Goal: Task Accomplishment & Management: Manage account settings

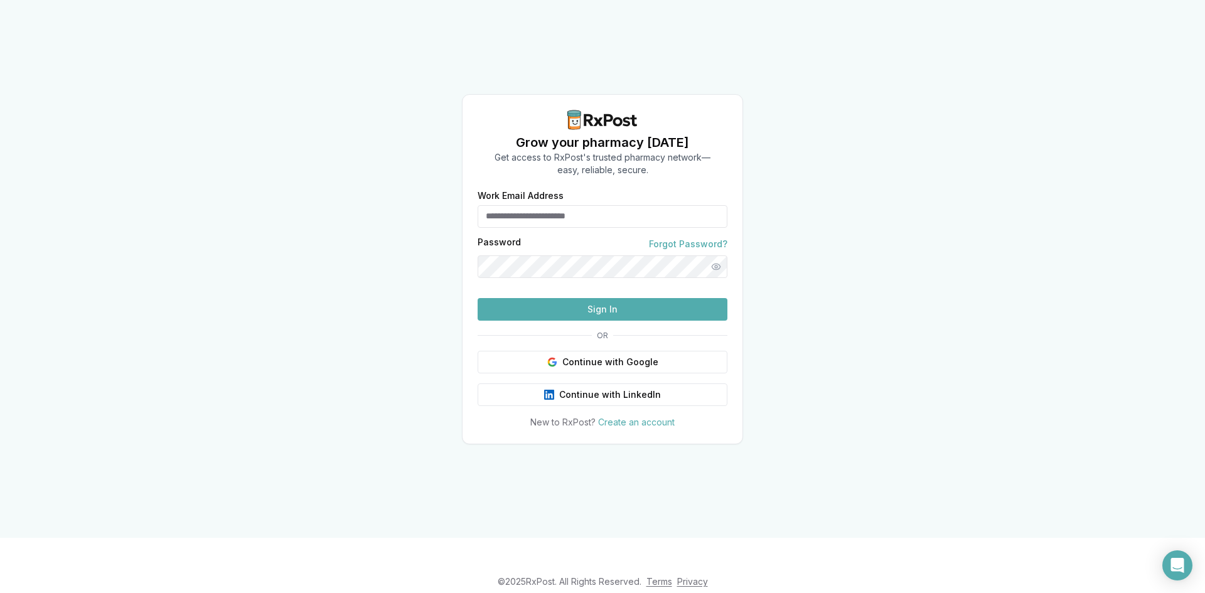
click at [512, 205] on input "Work Email Address" at bounding box center [603, 216] width 250 height 23
type input "**********"
click at [478, 298] on button "Sign In" at bounding box center [603, 309] width 250 height 23
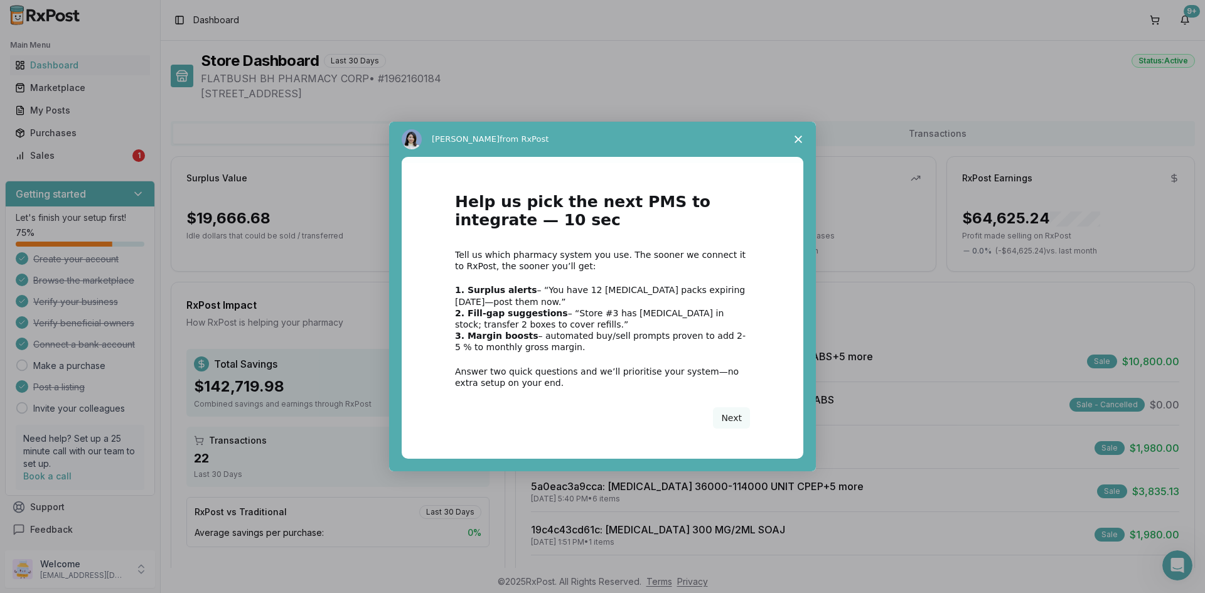
click at [42, 151] on div "Intercom messenger" at bounding box center [602, 296] width 1205 height 593
click at [802, 134] on span "Close survey" at bounding box center [798, 139] width 35 height 35
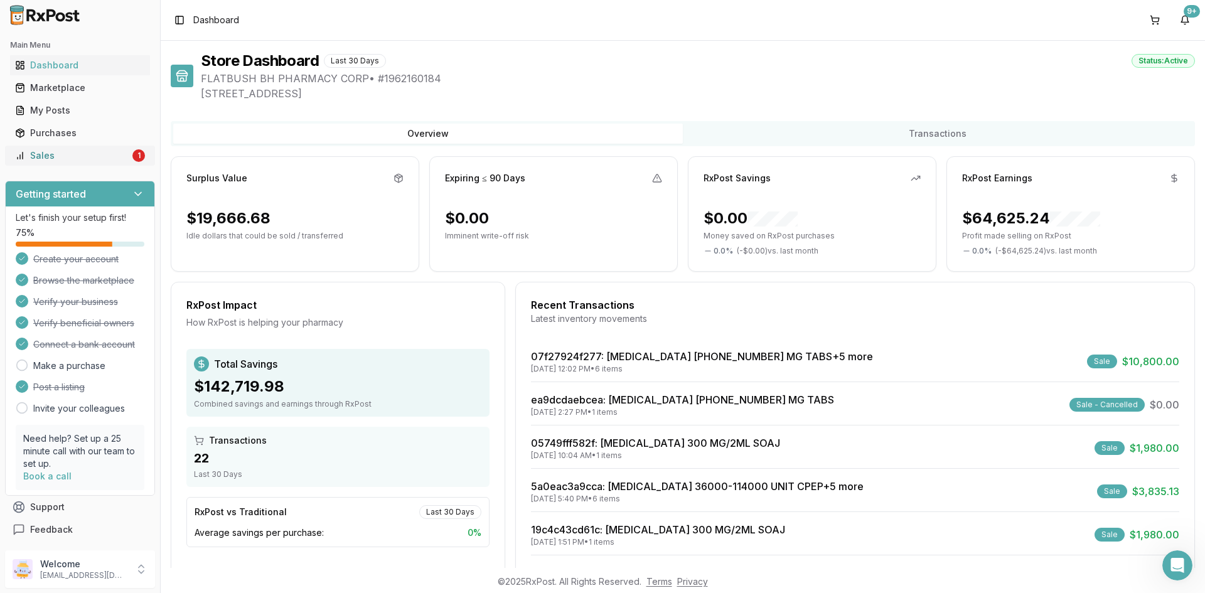
click at [67, 154] on div "Sales" at bounding box center [72, 155] width 115 height 13
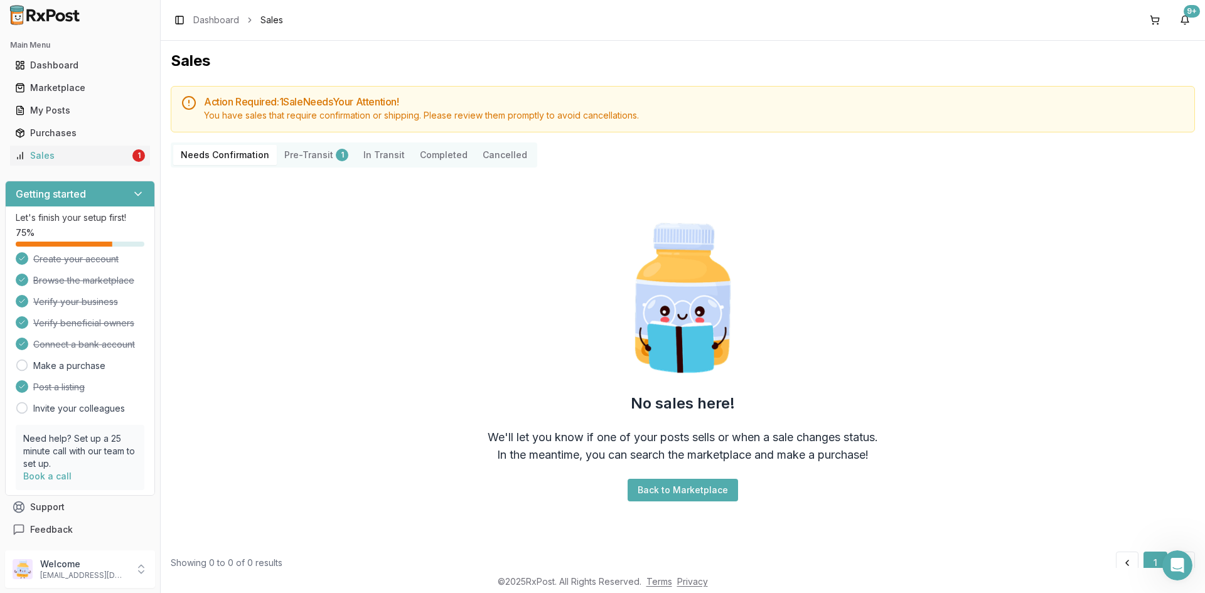
click at [303, 154] on button "Pre-Transit 1" at bounding box center [316, 155] width 79 height 20
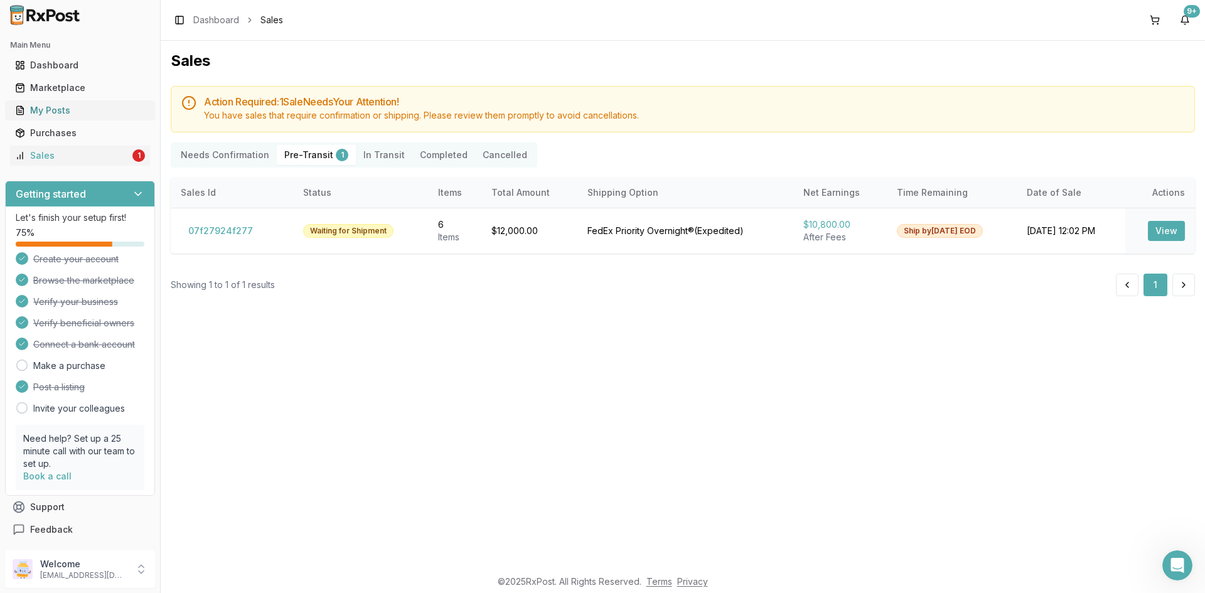
click at [63, 103] on link "My Posts" at bounding box center [80, 110] width 140 height 23
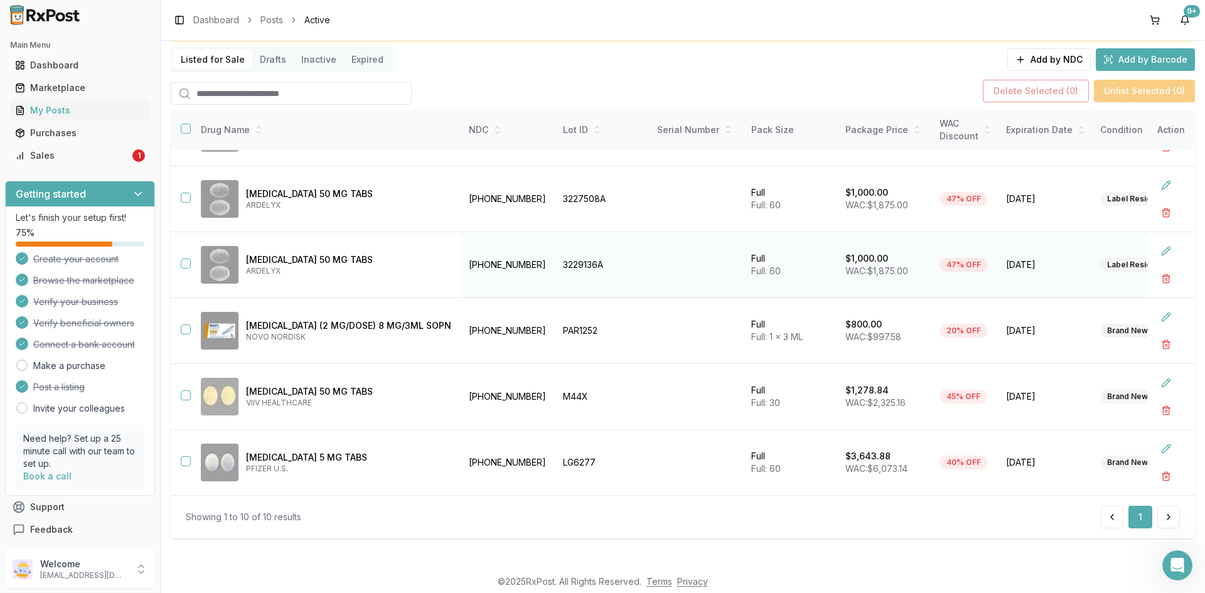
scroll to position [83, 0]
click at [122, 572] on p "[EMAIL_ADDRESS][DOMAIN_NAME]" at bounding box center [83, 576] width 87 height 10
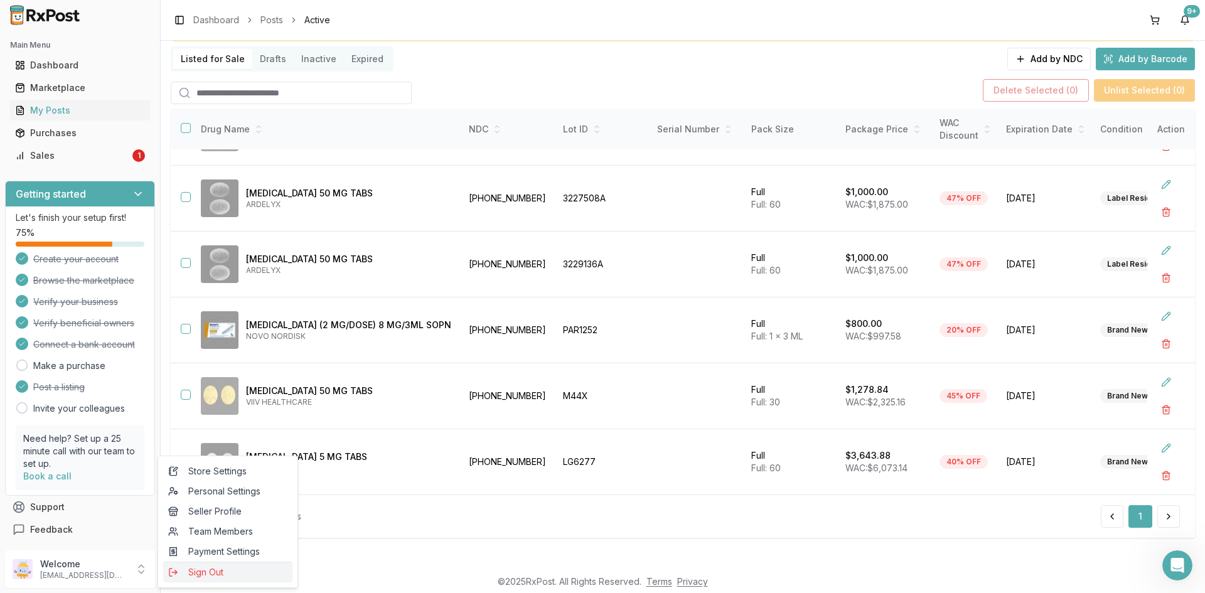
click at [188, 570] on span "Sign Out" at bounding box center [227, 572] width 119 height 13
